Goal: Information Seeking & Learning: Learn about a topic

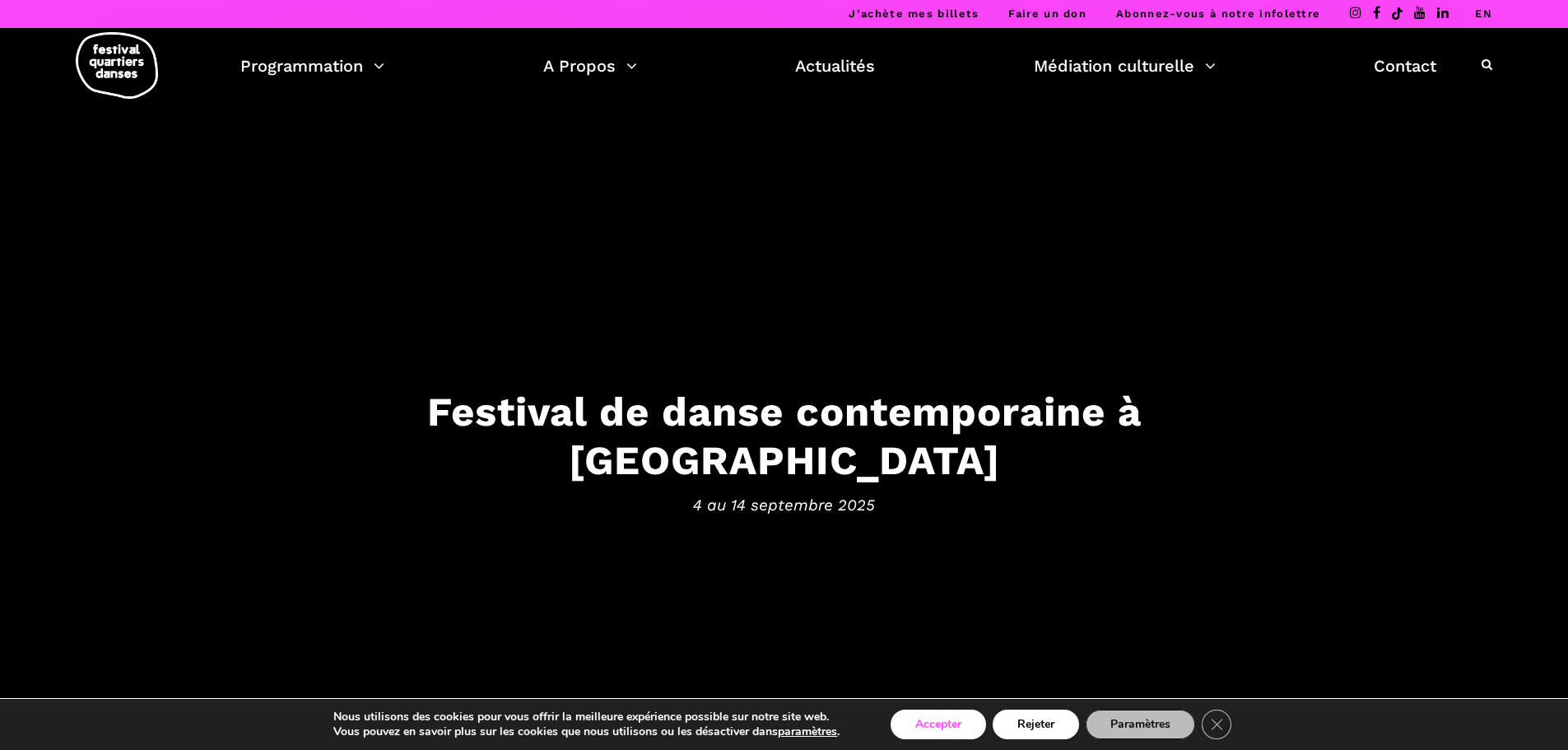
click at [936, 731] on button "Accepter" at bounding box center [939, 725] width 95 height 30
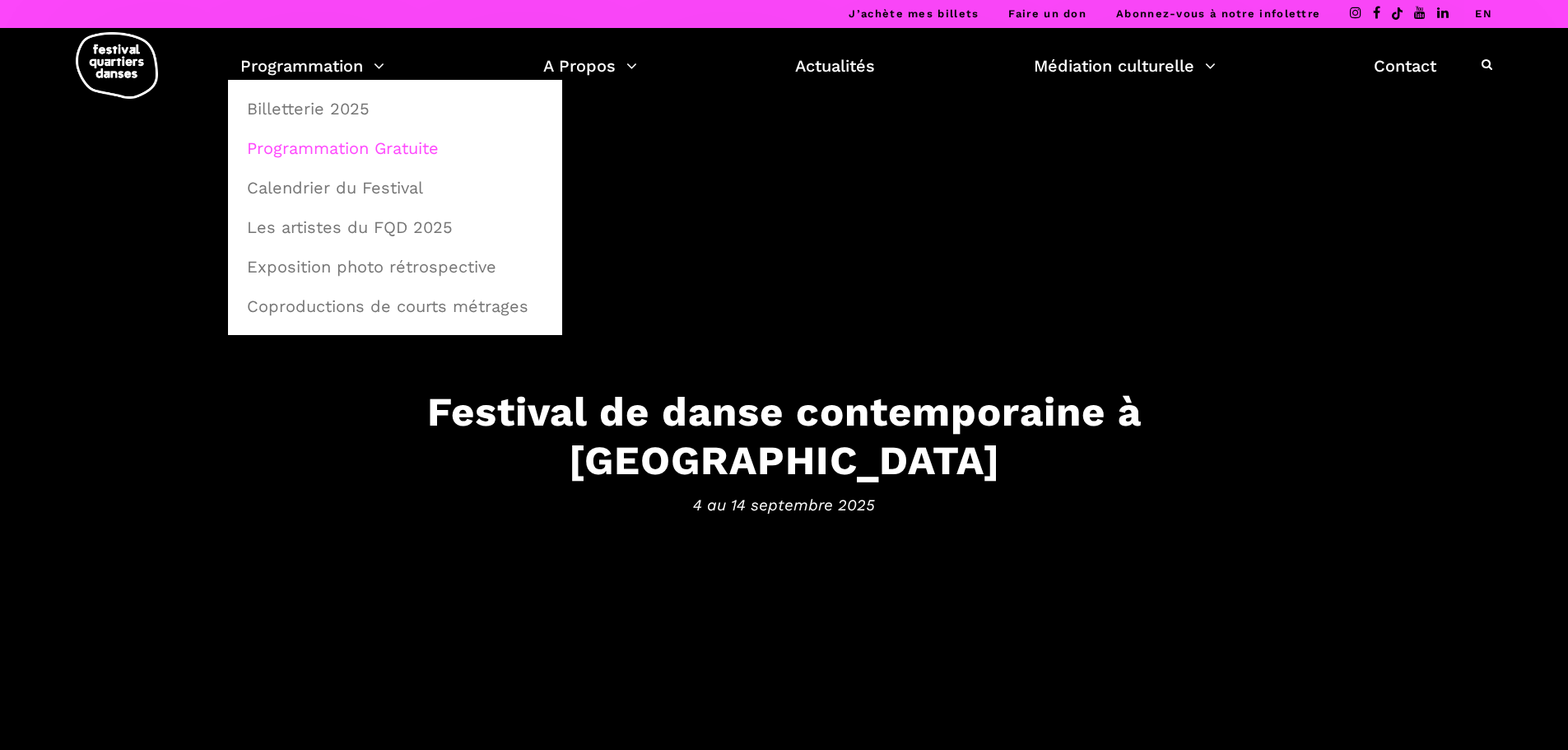
click at [349, 150] on link "Programmation Gratuite" at bounding box center [395, 148] width 316 height 38
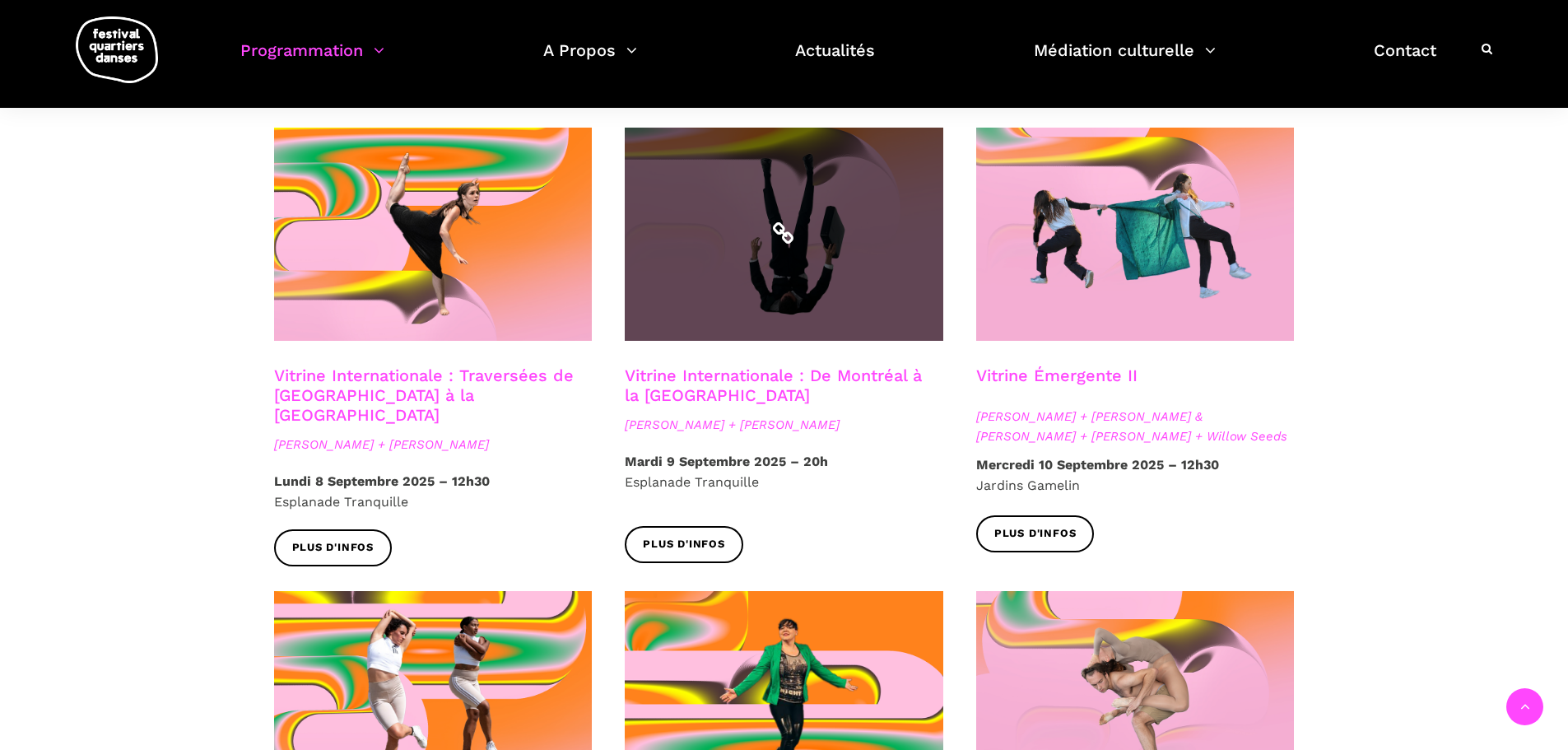
scroll to position [1400, 0]
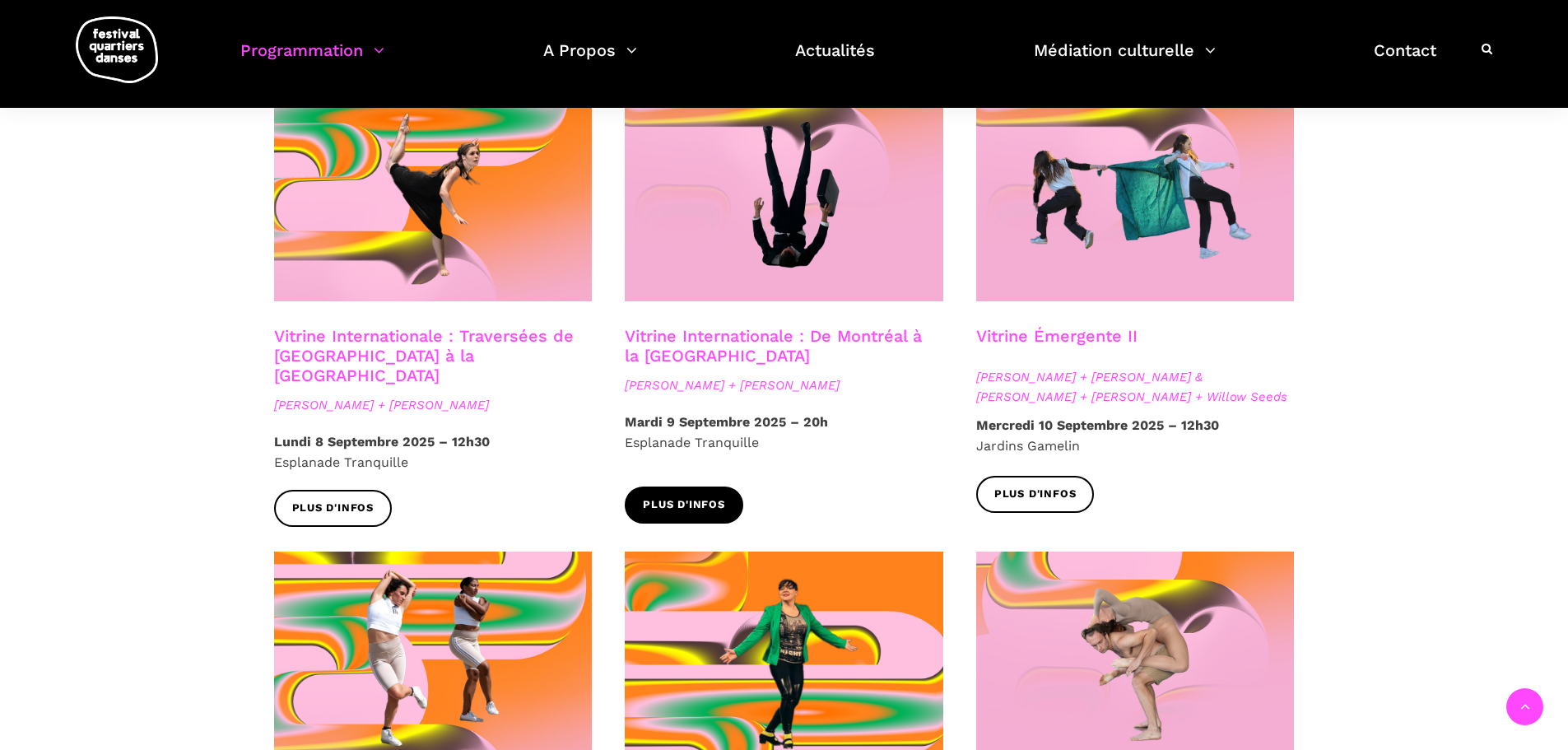
click at [698, 497] on span "Plus d'infos" at bounding box center [683, 506] width 82 height 18
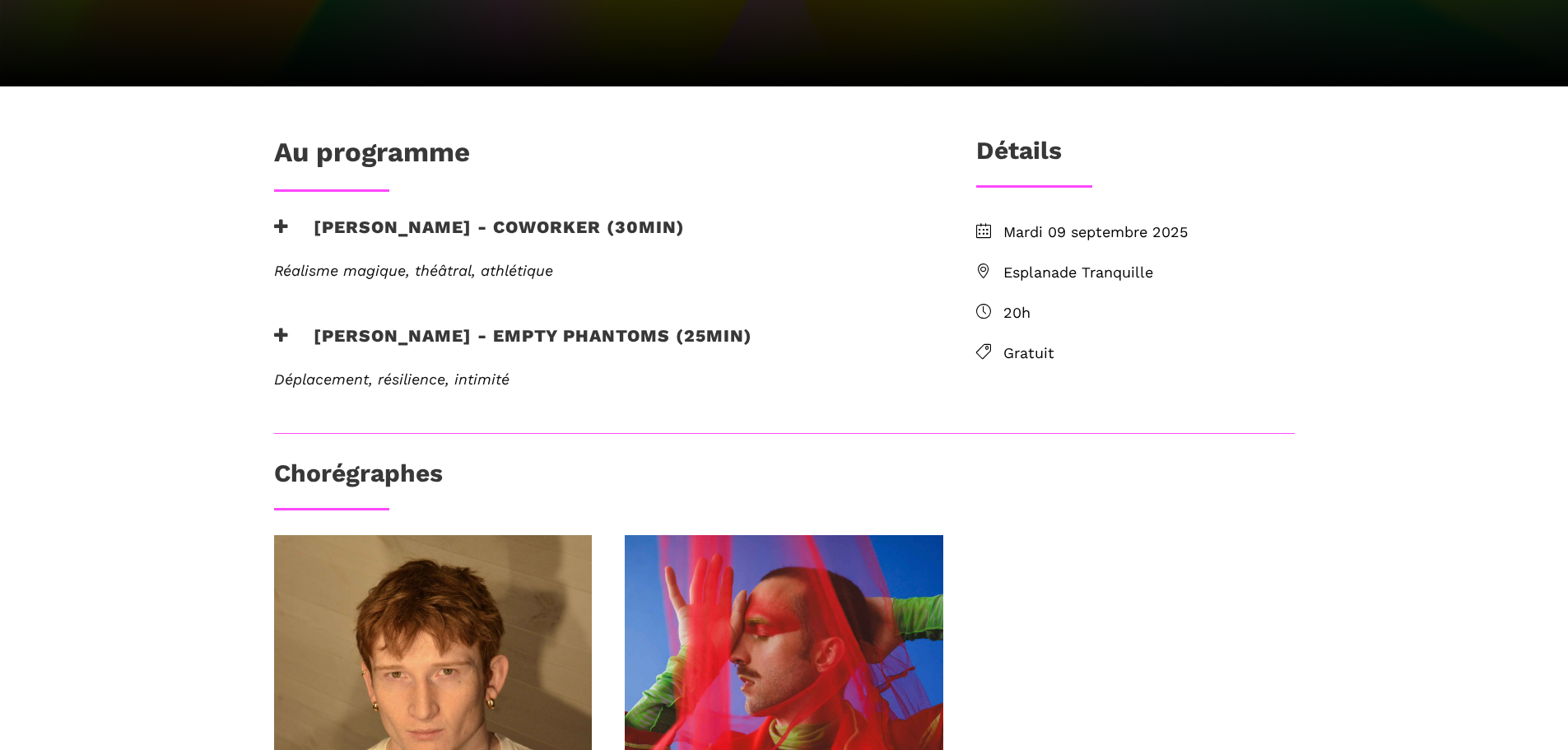
scroll to position [412, 0]
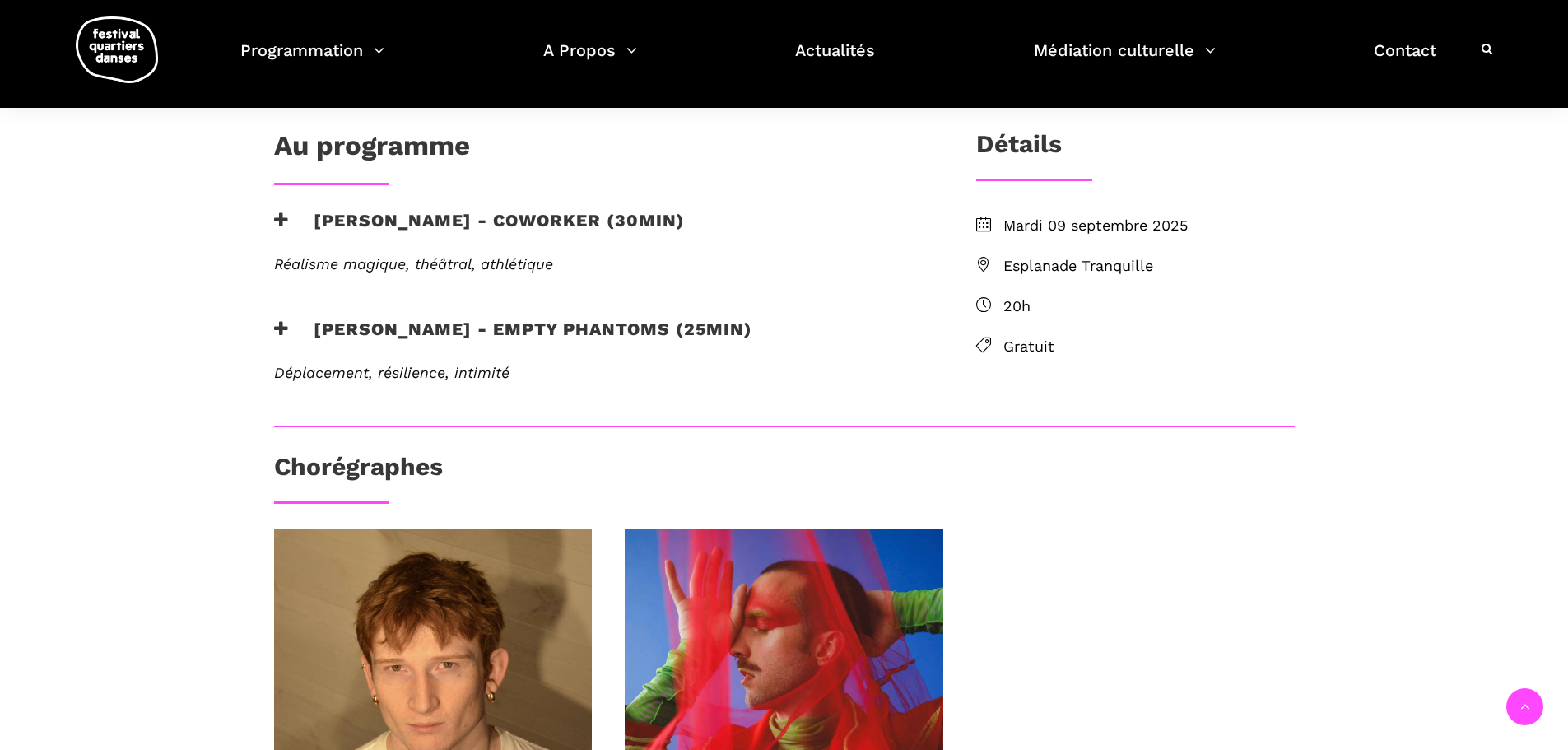
click at [1047, 264] on span "Esplanade Tranquille" at bounding box center [1149, 266] width 292 height 24
drag, startPoint x: 1156, startPoint y: 267, endPoint x: 1007, endPoint y: 272, distance: 149.1
click at [1007, 272] on span "Esplanade Tranquille" at bounding box center [1149, 266] width 292 height 24
copy span "Esplanade Tranquille"
click at [169, 333] on div "Au programme [PERSON_NAME] - coworker (30min) Réalisme magique, théâtral, athlé…" at bounding box center [784, 502] width 1568 height 846
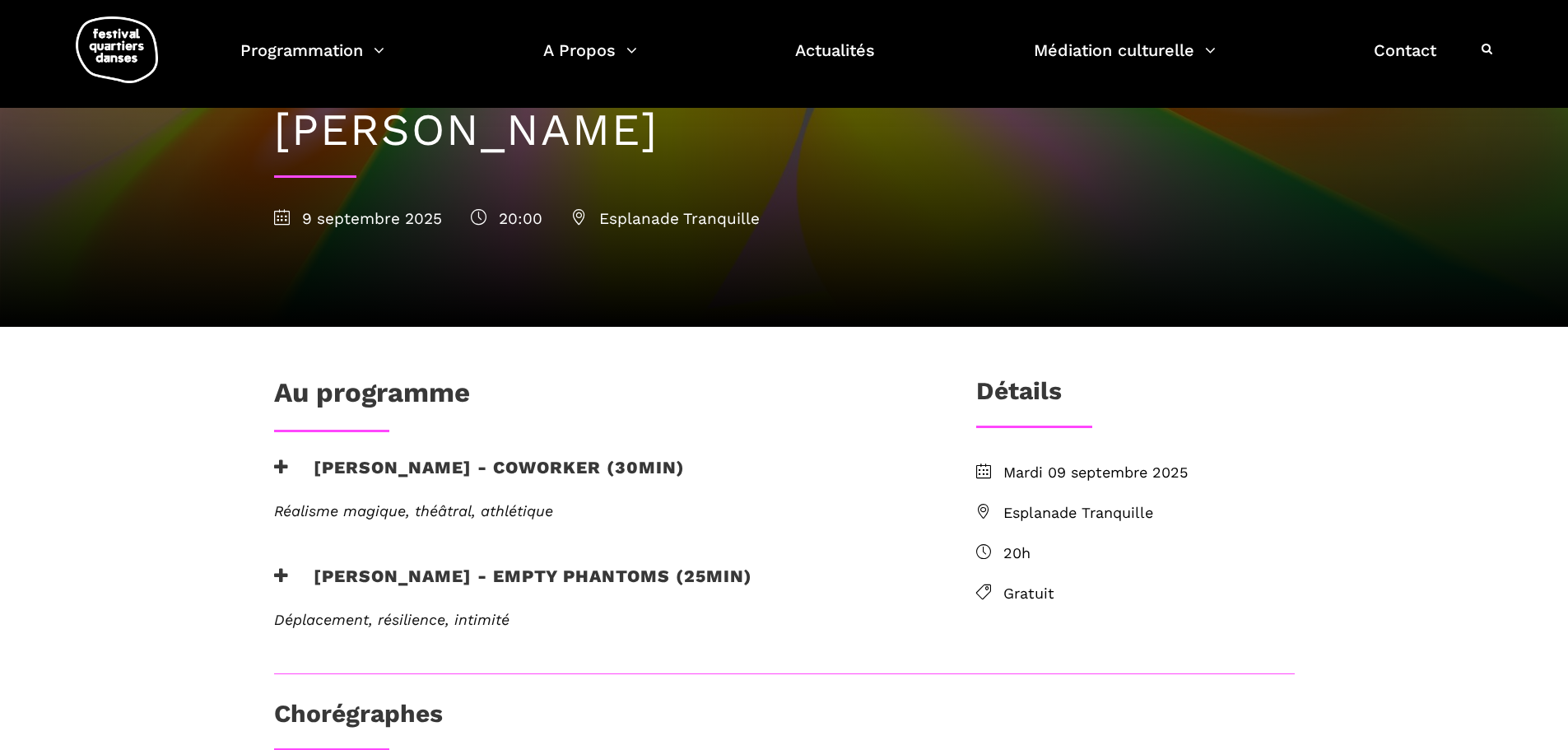
scroll to position [0, 0]
